Goal: Task Accomplishment & Management: Manage account settings

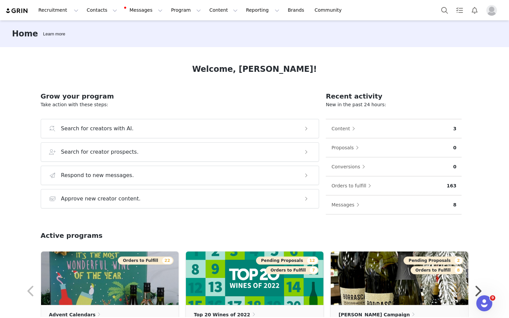
click at [245, 62] on div "Welcome, [PERSON_NAME]! Grow your program Take action with these steps: Search …" at bounding box center [255, 182] width 460 height 270
click at [89, 13] on button "Contacts Contacts" at bounding box center [102, 10] width 38 height 15
click at [96, 31] on p "Creators" at bounding box center [94, 29] width 20 height 7
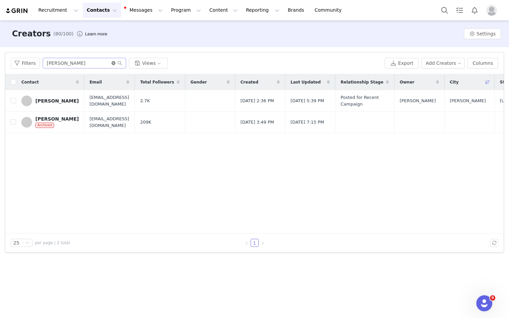
click at [112, 64] on icon "icon: close-circle" at bounding box center [114, 63] width 4 height 4
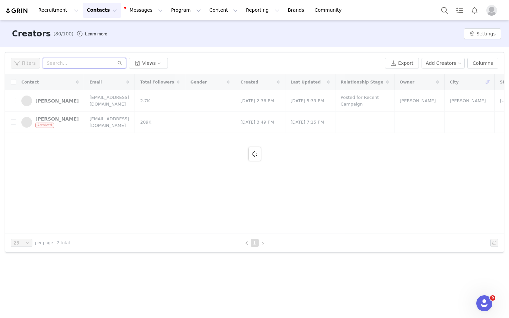
click at [67, 65] on input "text" at bounding box center [85, 63] width 84 height 11
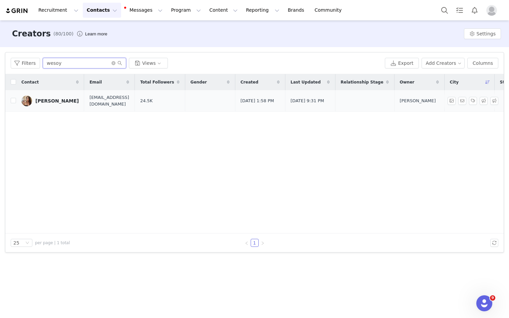
type input "wesoy"
click at [47, 98] on div "[PERSON_NAME]" at bounding box center [56, 100] width 43 height 5
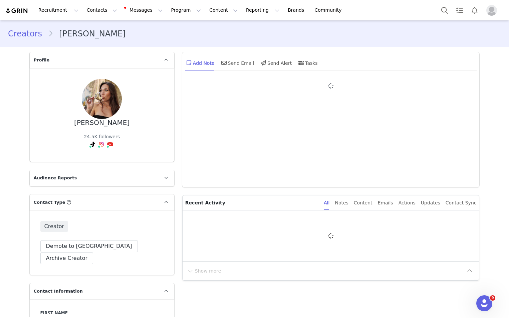
type input "+1 ([GEOGRAPHIC_DATA])"
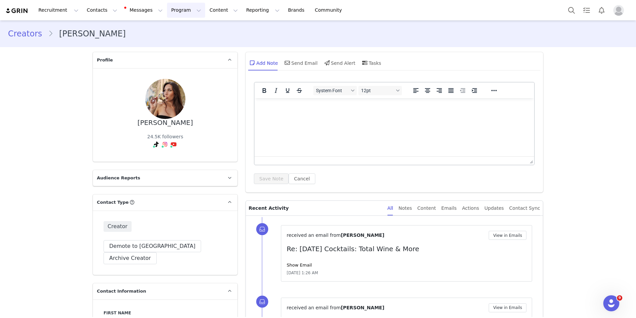
click at [176, 11] on button "Program Program" at bounding box center [186, 10] width 38 height 15
click at [180, 28] on p "Activations" at bounding box center [175, 29] width 26 height 7
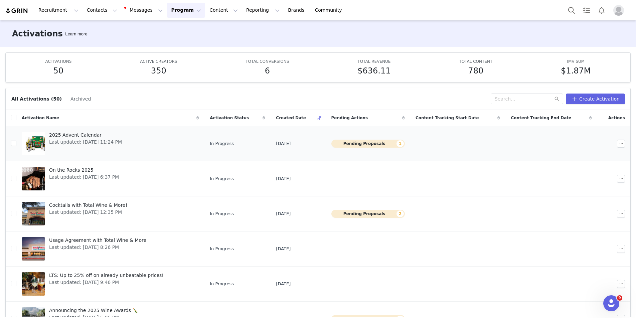
click at [87, 132] on span "2025 Advent Calendar" at bounding box center [85, 135] width 73 height 7
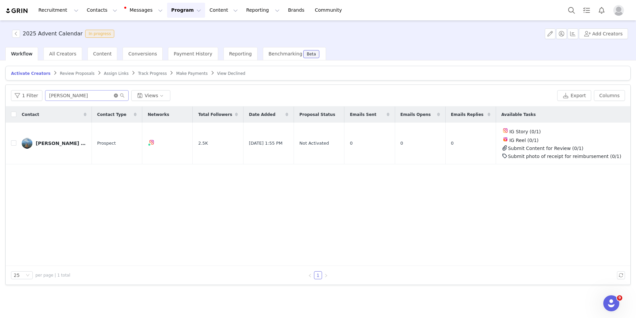
click at [114, 95] on icon "icon: close-circle" at bounding box center [116, 96] width 4 height 4
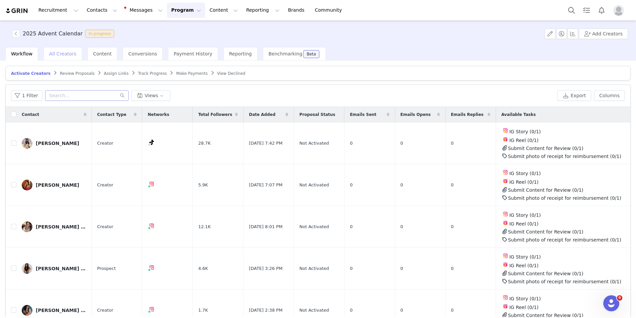
click at [62, 55] on span "All Creators" at bounding box center [62, 53] width 27 height 5
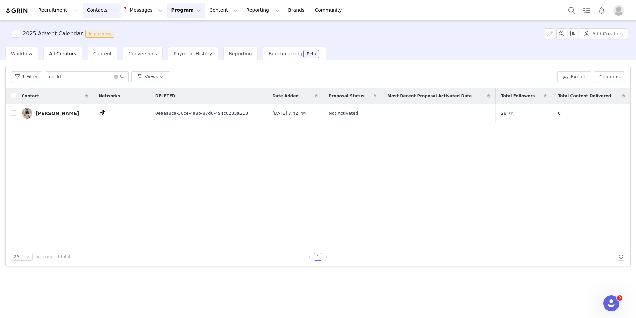
click at [91, 9] on button "Contacts Contacts" at bounding box center [102, 10] width 38 height 15
click at [92, 28] on p "Creators" at bounding box center [94, 29] width 20 height 7
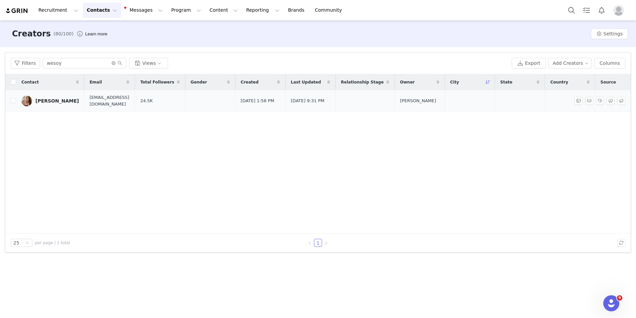
click at [60, 101] on div "[PERSON_NAME]" at bounding box center [56, 100] width 43 height 5
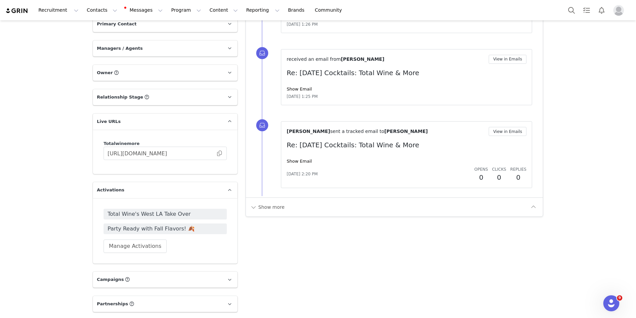
scroll to position [796, 0]
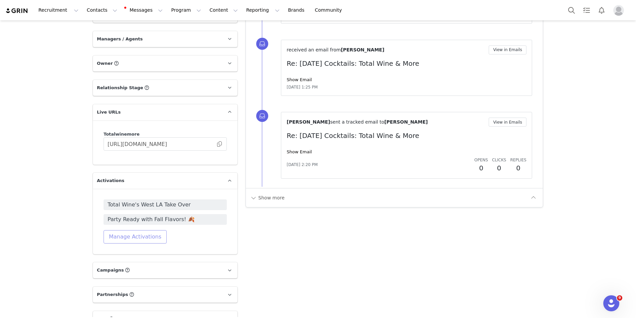
click at [117, 230] on button "Manage Activations" at bounding box center [135, 236] width 63 height 13
click at [114, 246] on div "Select Activation" at bounding box center [104, 245] width 39 height 10
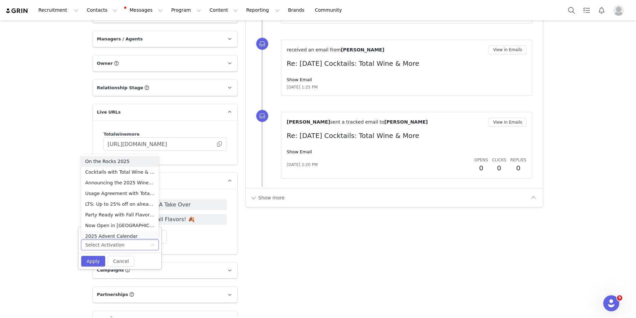
scroll to position [3, 0]
click at [113, 233] on li "2025 Advent Calendar" at bounding box center [119, 232] width 77 height 11
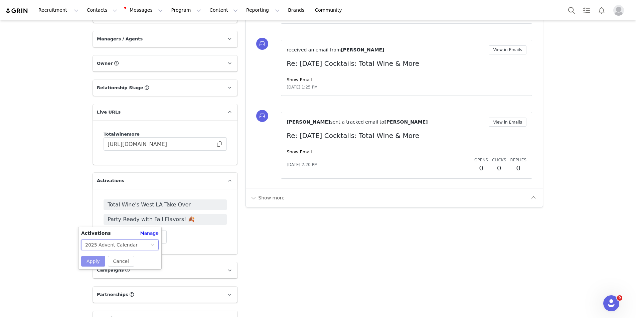
click at [87, 262] on button "Apply" at bounding box center [93, 261] width 24 height 11
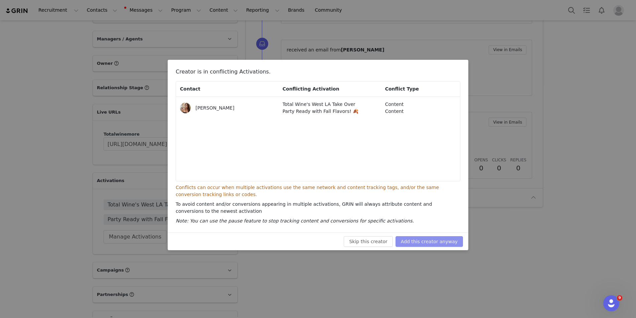
click at [445, 244] on button "Add this creator anyway" at bounding box center [428, 241] width 67 height 11
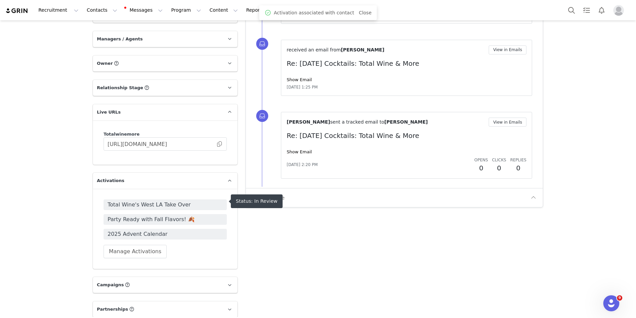
click at [164, 215] on span "Party Ready with Fall Flavors! 🍂" at bounding box center [165, 219] width 115 height 8
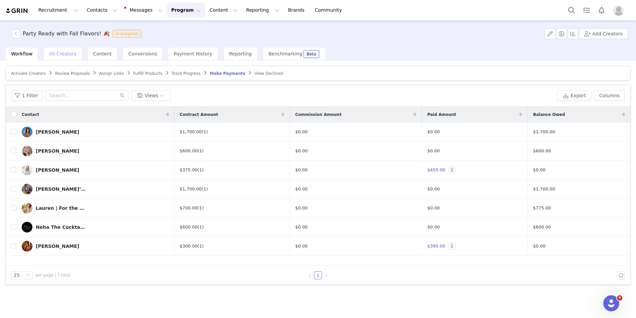
click at [59, 50] on div "All Creators" at bounding box center [62, 53] width 38 height 13
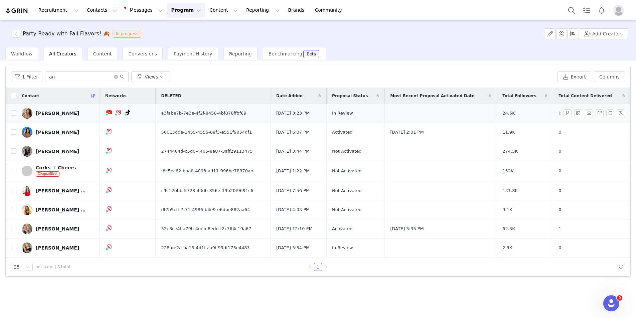
click at [55, 114] on div "[PERSON_NAME]" at bounding box center [57, 113] width 43 height 5
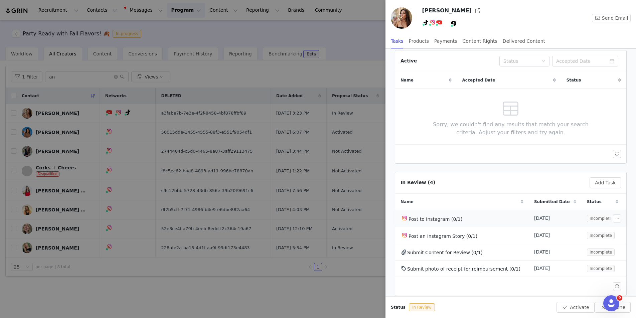
scroll to position [24, 0]
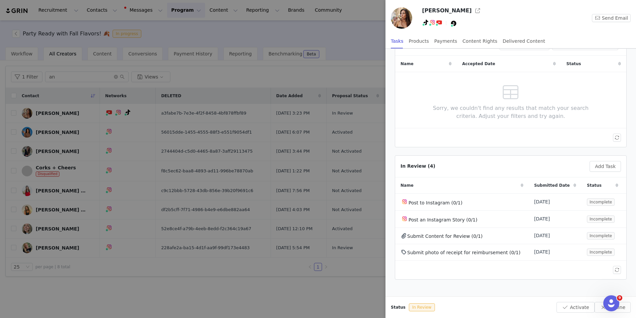
click at [362, 303] on div at bounding box center [318, 159] width 636 height 318
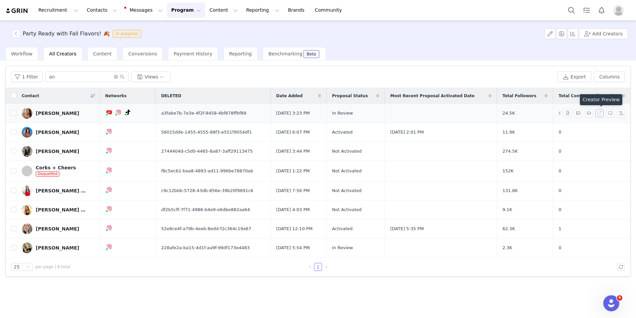
click at [509, 112] on button "button" at bounding box center [600, 113] width 8 height 8
click at [509, 113] on button "button" at bounding box center [568, 113] width 8 height 8
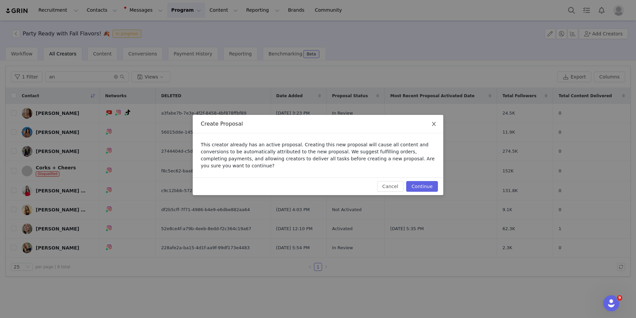
click at [438, 126] on span "Close" at bounding box center [434, 124] width 19 height 19
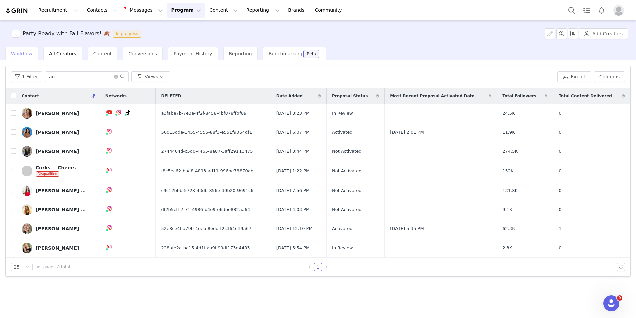
click at [18, 57] on div "Workflow" at bounding box center [21, 53] width 33 height 13
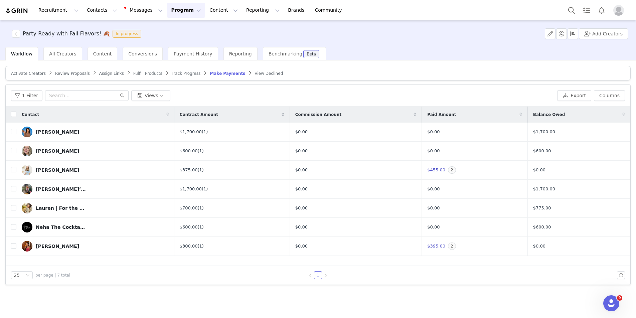
click at [78, 72] on span "Review Proposals" at bounding box center [72, 73] width 35 height 5
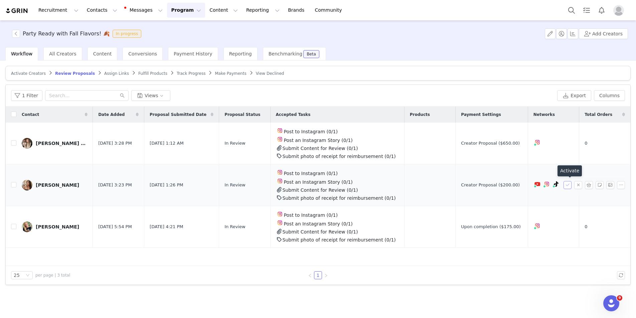
click at [509, 184] on button "button" at bounding box center [568, 185] width 8 height 8
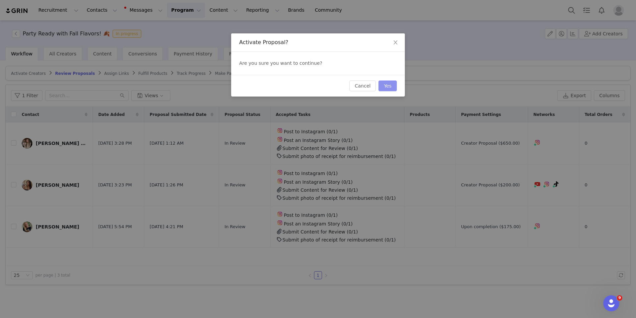
click at [388, 86] on button "Yes" at bounding box center [387, 86] width 18 height 11
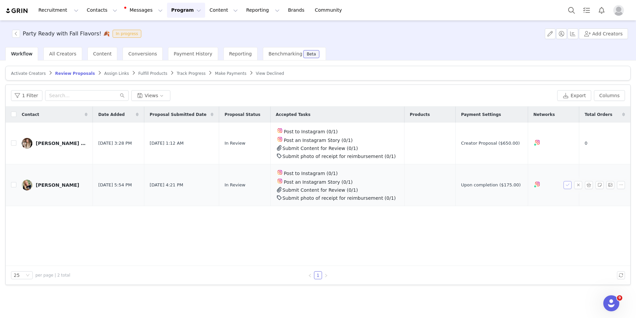
click at [509, 182] on button "button" at bounding box center [568, 185] width 8 height 8
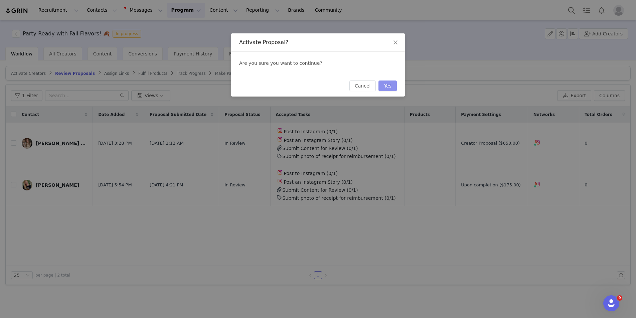
click at [391, 86] on button "Yes" at bounding box center [387, 86] width 18 height 11
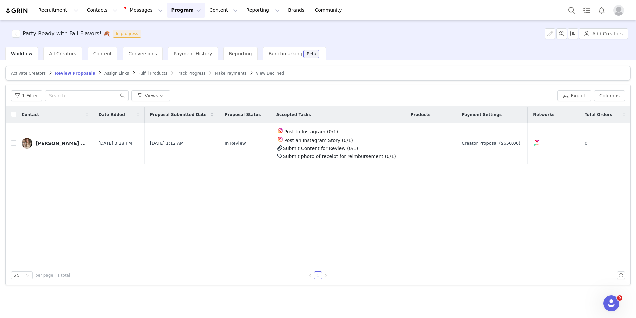
click at [178, 14] on button "Program Program" at bounding box center [186, 10] width 38 height 15
click at [177, 31] on p "Activations" at bounding box center [175, 29] width 26 height 7
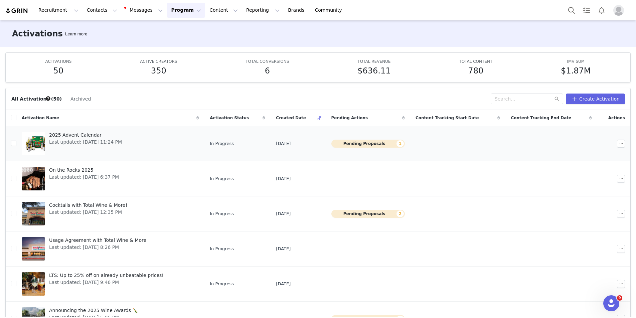
click at [88, 146] on div "2025 Advent Calendar Last updated: [DATE] 11:24 PM" at bounding box center [85, 143] width 81 height 27
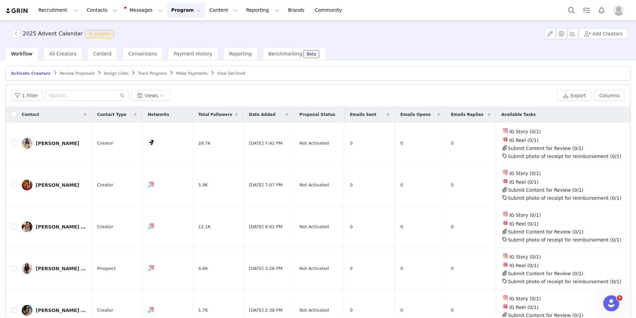
click at [81, 72] on span "Review Proposals" at bounding box center [77, 73] width 35 height 5
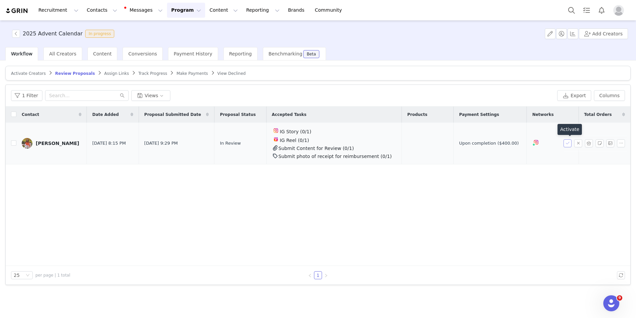
click at [509, 144] on button "button" at bounding box center [568, 143] width 8 height 8
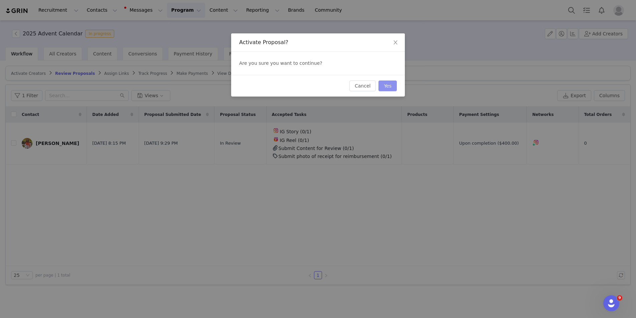
click at [390, 86] on button "Yes" at bounding box center [387, 86] width 18 height 11
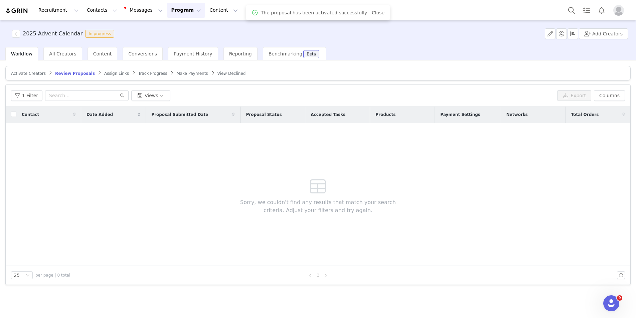
click at [27, 76] on article "Activate Creators Review Proposals Assign Links Track Progress Make Payments Vi…" at bounding box center [317, 73] width 625 height 15
click at [29, 74] on span "Activate Creators" at bounding box center [28, 73] width 35 height 5
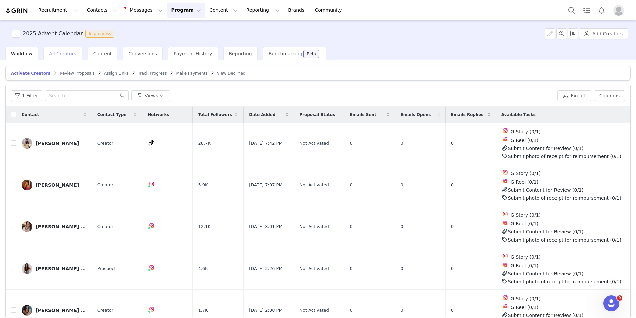
click at [60, 55] on span "All Creators" at bounding box center [62, 53] width 27 height 5
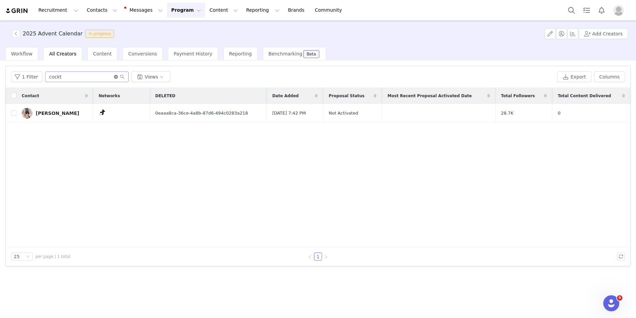
click at [114, 76] on icon "icon: close-circle" at bounding box center [116, 77] width 4 height 4
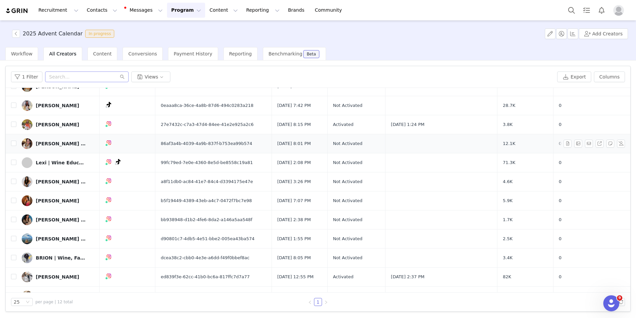
scroll to position [40, 0]
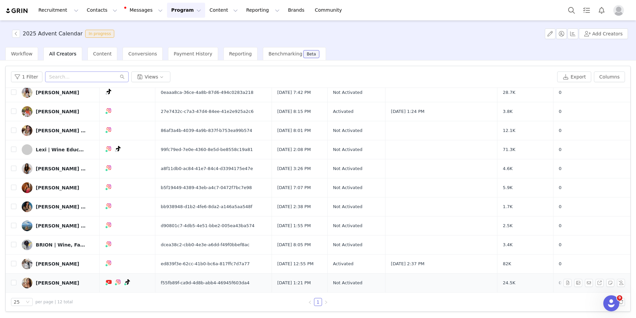
click at [49, 284] on div "[PERSON_NAME]" at bounding box center [57, 282] width 43 height 5
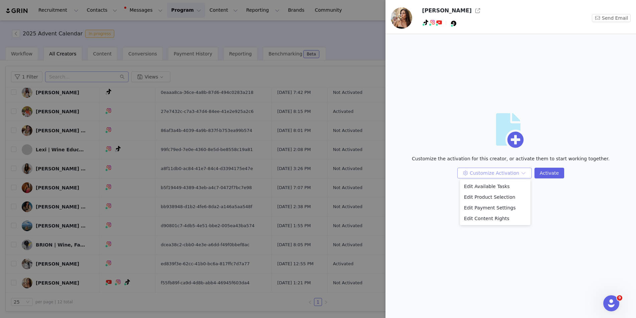
click at [508, 172] on button "Customize Activation" at bounding box center [494, 173] width 74 height 11
click at [492, 209] on li "Edit Payment Settings" at bounding box center [495, 207] width 70 height 11
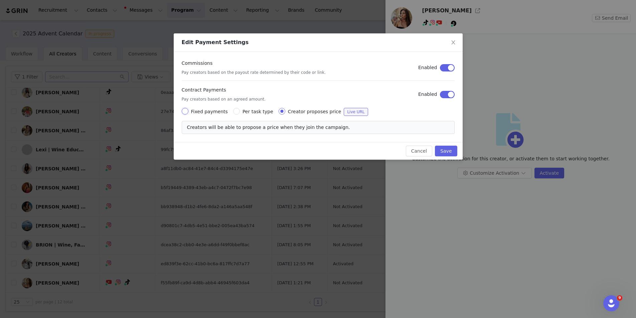
click at [185, 112] on input "Fixed payments" at bounding box center [185, 111] width 7 height 7
radio input "true"
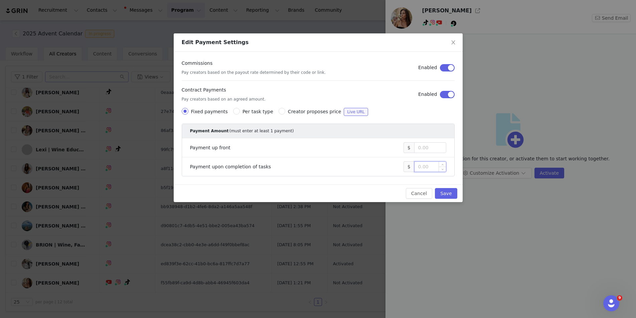
click at [431, 164] on input at bounding box center [430, 167] width 31 height 10
type input "200"
click at [446, 192] on button "Save" at bounding box center [446, 193] width 22 height 11
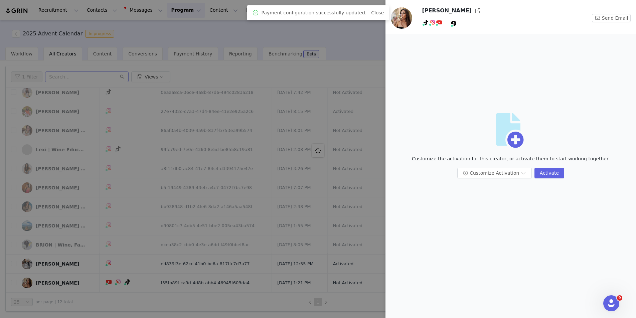
scroll to position [0, 0]
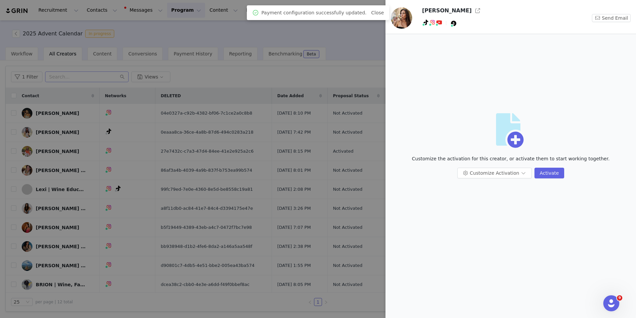
click at [348, 40] on div at bounding box center [318, 159] width 636 height 318
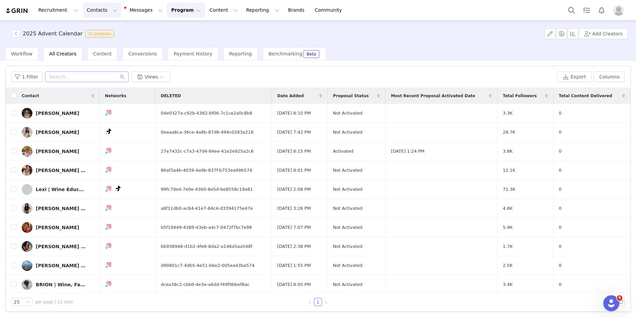
click at [99, 10] on button "Contacts Contacts" at bounding box center [102, 10] width 38 height 15
click at [99, 25] on link "Creators" at bounding box center [104, 29] width 53 height 12
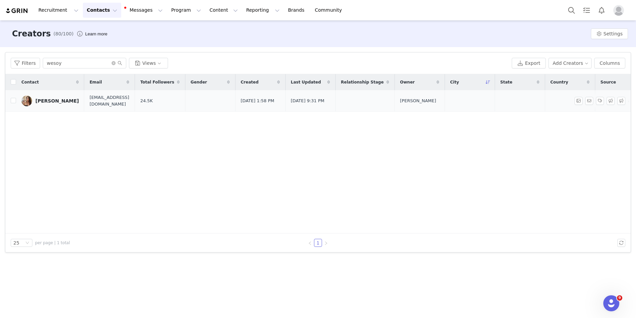
click at [61, 100] on div "[PERSON_NAME]" at bounding box center [56, 100] width 43 height 5
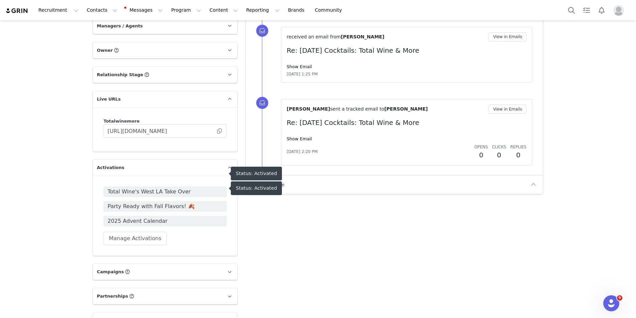
scroll to position [809, 0]
click at [221, 131] on span at bounding box center [219, 131] width 7 height 0
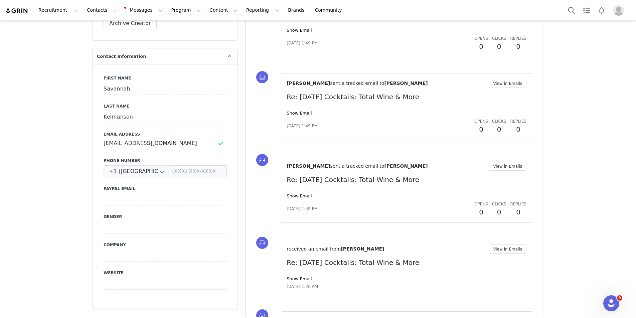
scroll to position [0, 0]
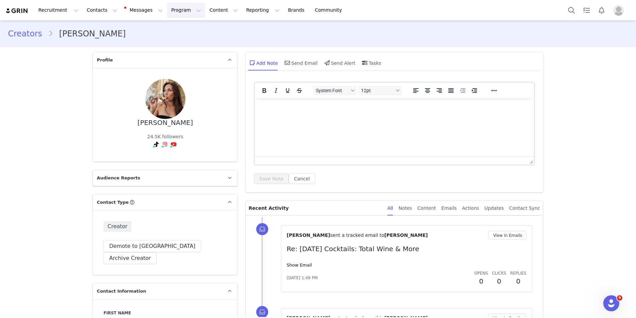
click at [182, 11] on button "Program Program" at bounding box center [186, 10] width 38 height 15
click at [175, 33] on p "Activations" at bounding box center [175, 29] width 26 height 7
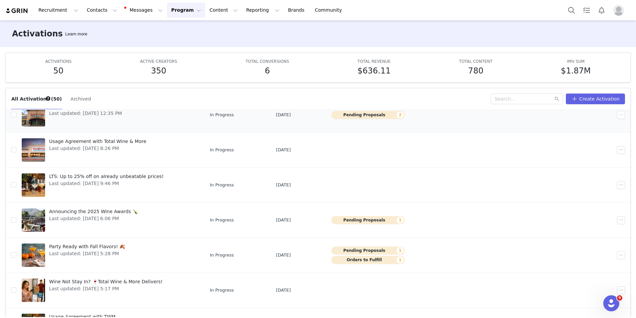
scroll to position [99, 0]
click at [83, 249] on span "Party Ready with Fall Flavors! 🍂" at bounding box center [87, 246] width 76 height 7
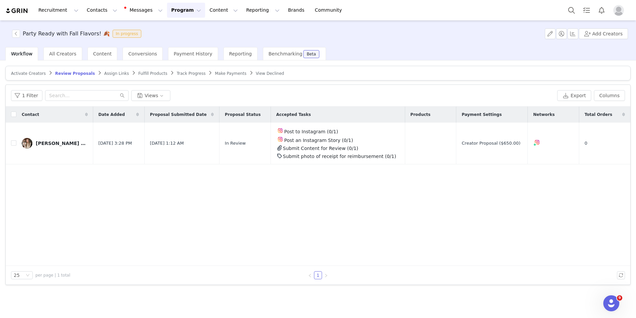
click at [36, 71] on span "Activate Creators" at bounding box center [28, 73] width 35 height 5
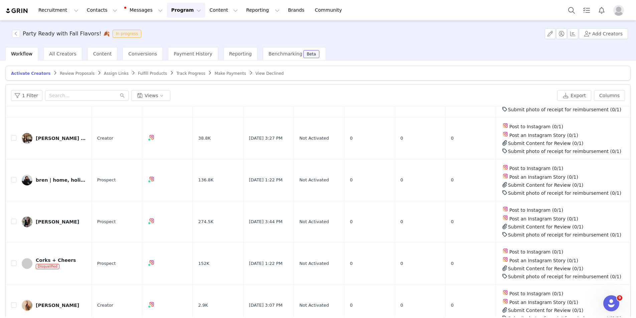
scroll to position [212, 0]
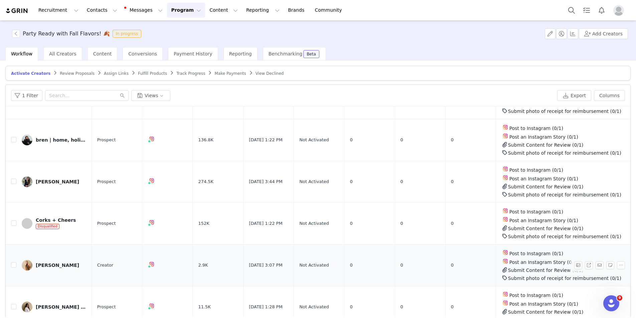
click at [66, 256] on td "[PERSON_NAME]" at bounding box center [53, 266] width 75 height 42
click at [55, 264] on div "[PERSON_NAME]" at bounding box center [57, 265] width 43 height 5
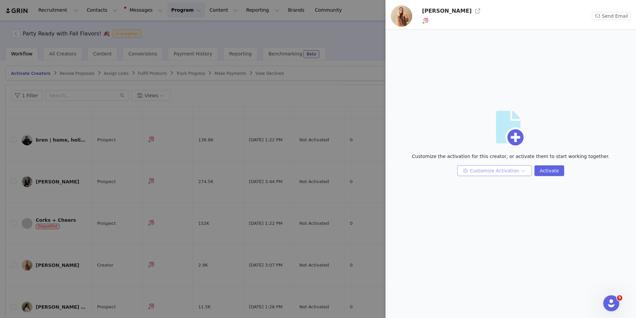
click at [487, 169] on button "Customize Activation" at bounding box center [494, 170] width 74 height 11
click at [488, 207] on li "Edit Payment Settings" at bounding box center [495, 205] width 70 height 11
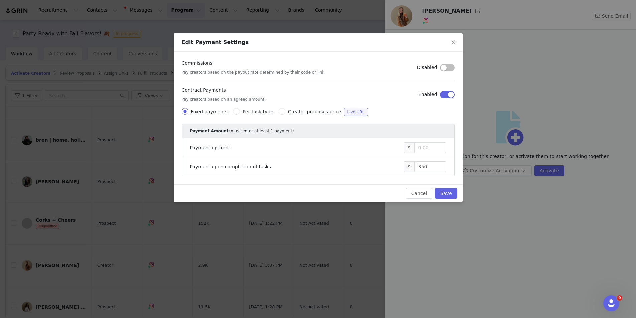
click at [475, 224] on div "Edit Payment Settings Commissions Pay creators based on the payout rate determi…" at bounding box center [318, 159] width 636 height 318
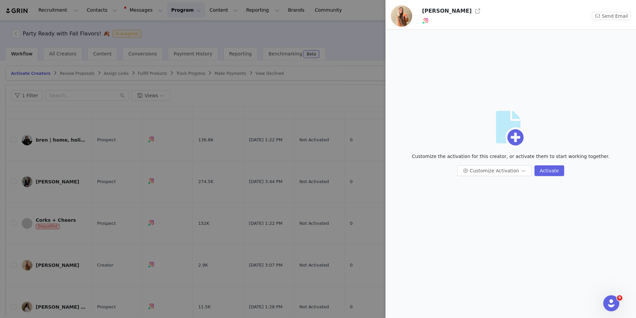
click at [203, 266] on div at bounding box center [318, 159] width 636 height 318
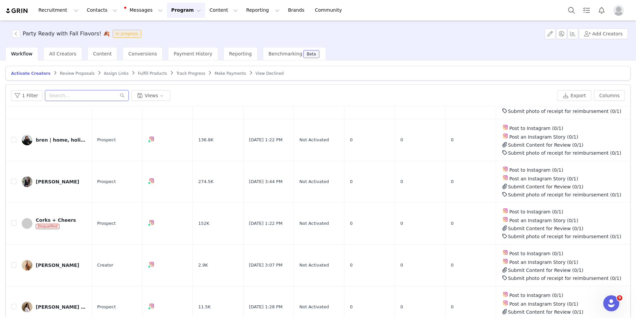
click at [82, 94] on input "text" at bounding box center [87, 95] width 84 height 11
click at [55, 52] on span "All Creators" at bounding box center [62, 53] width 27 height 5
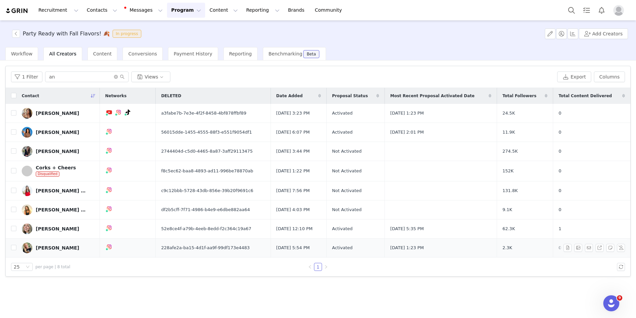
click at [45, 245] on div "[PERSON_NAME]" at bounding box center [57, 247] width 43 height 5
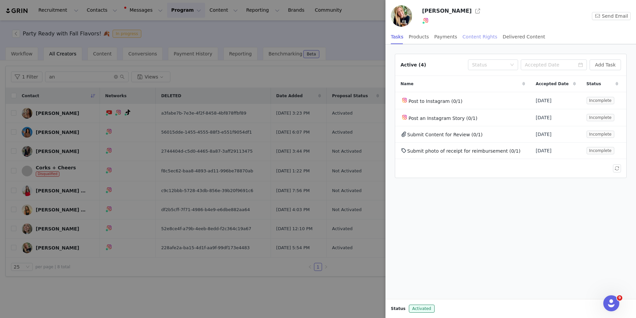
click at [471, 36] on div "Content Rights" at bounding box center [480, 36] width 35 height 15
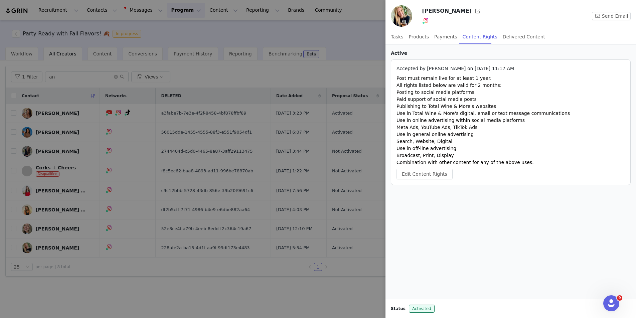
click at [468, 11] on div "[PERSON_NAME]" at bounding box center [495, 11] width 146 height 11
click at [363, 16] on div at bounding box center [318, 159] width 636 height 318
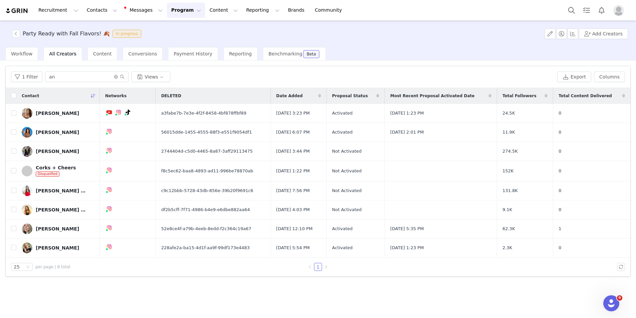
click at [211, 285] on div "Filters Filter Logic And Or Date Added ~ Proposal Status Select Owner Select Co…" at bounding box center [318, 188] width 636 height 257
click at [509, 304] on icon "Open Intercom Messenger" at bounding box center [610, 302] width 11 height 11
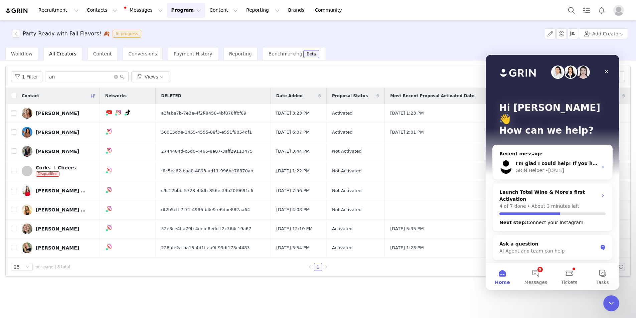
click at [509, 304] on div "Filters Filter Logic And Or Date Added ~ Proposal Status Select Owner Select Co…" at bounding box center [318, 188] width 636 height 257
click at [509, 70] on icon "Close" at bounding box center [606, 71] width 5 height 5
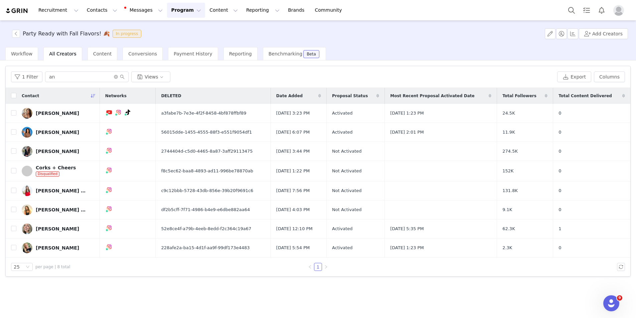
click at [422, 42] on div "Party Ready with Fall Flavors! 🍂 In progress Add Creators" at bounding box center [318, 33] width 636 height 27
